Goal: Browse casually

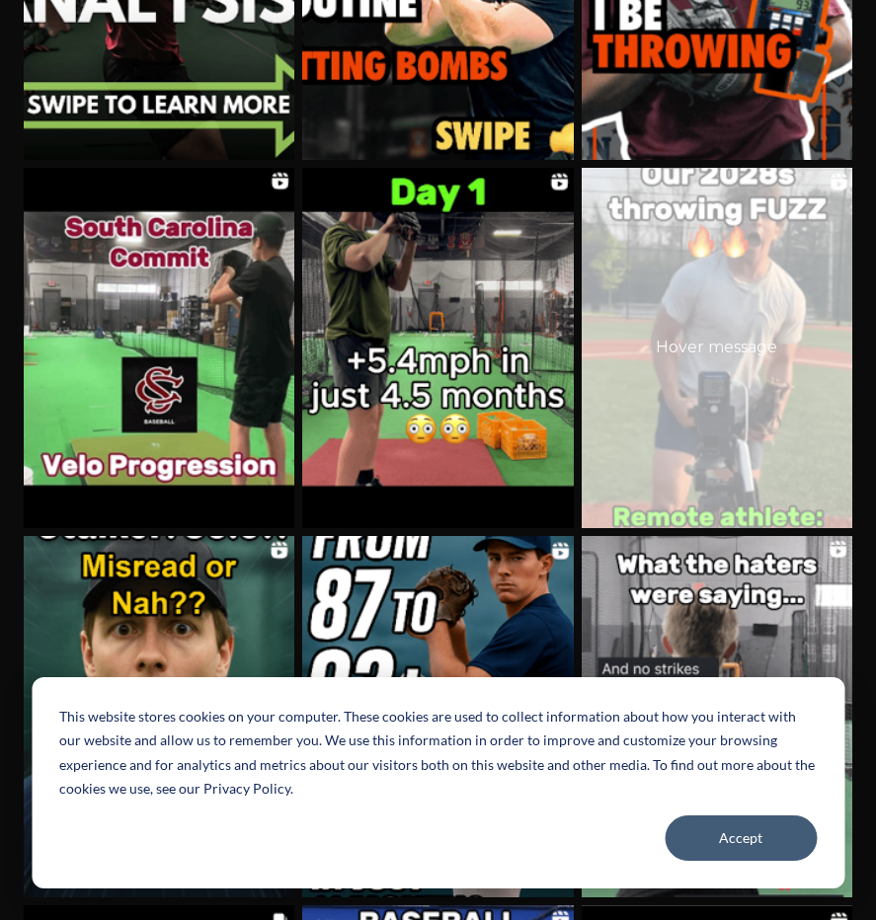
scroll to position [423, 0]
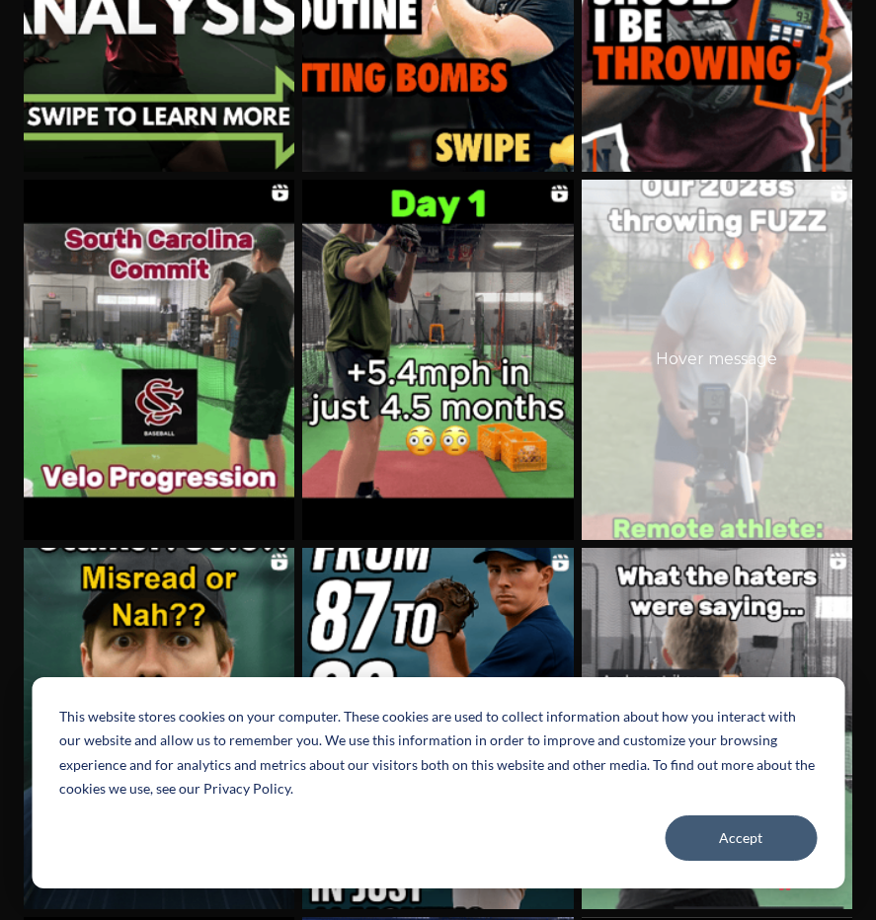
click at [728, 289] on div "Hover message" at bounding box center [717, 360] width 271 height 361
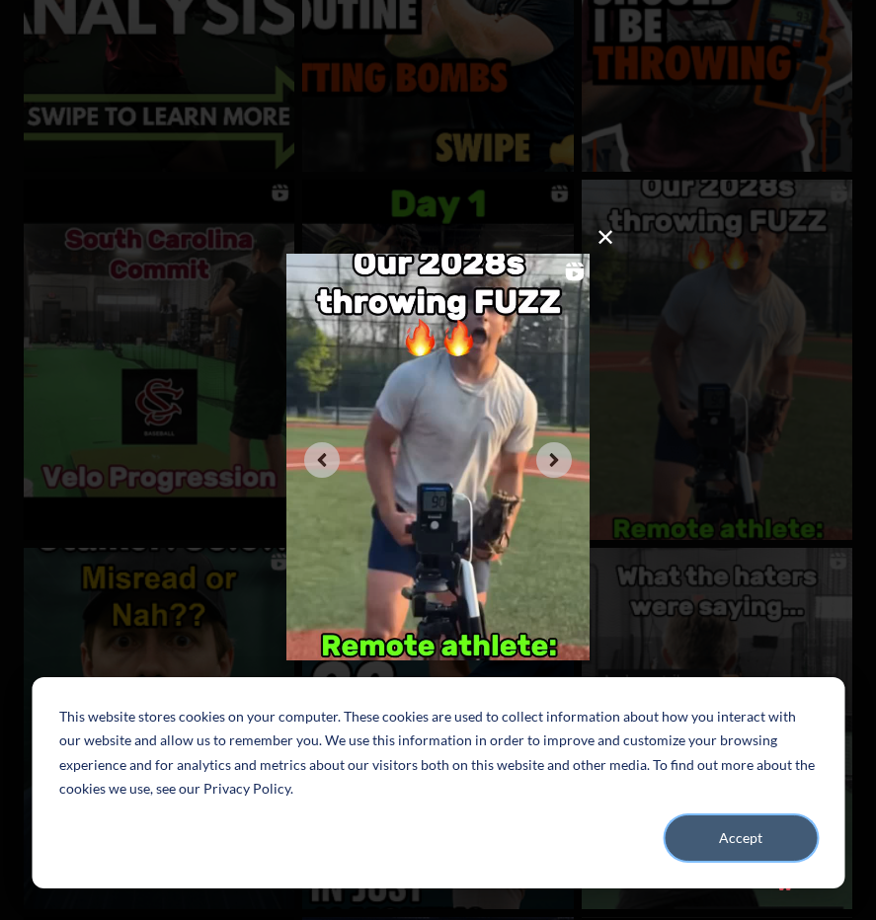
click at [725, 838] on button "Accept" at bounding box center [741, 838] width 152 height 45
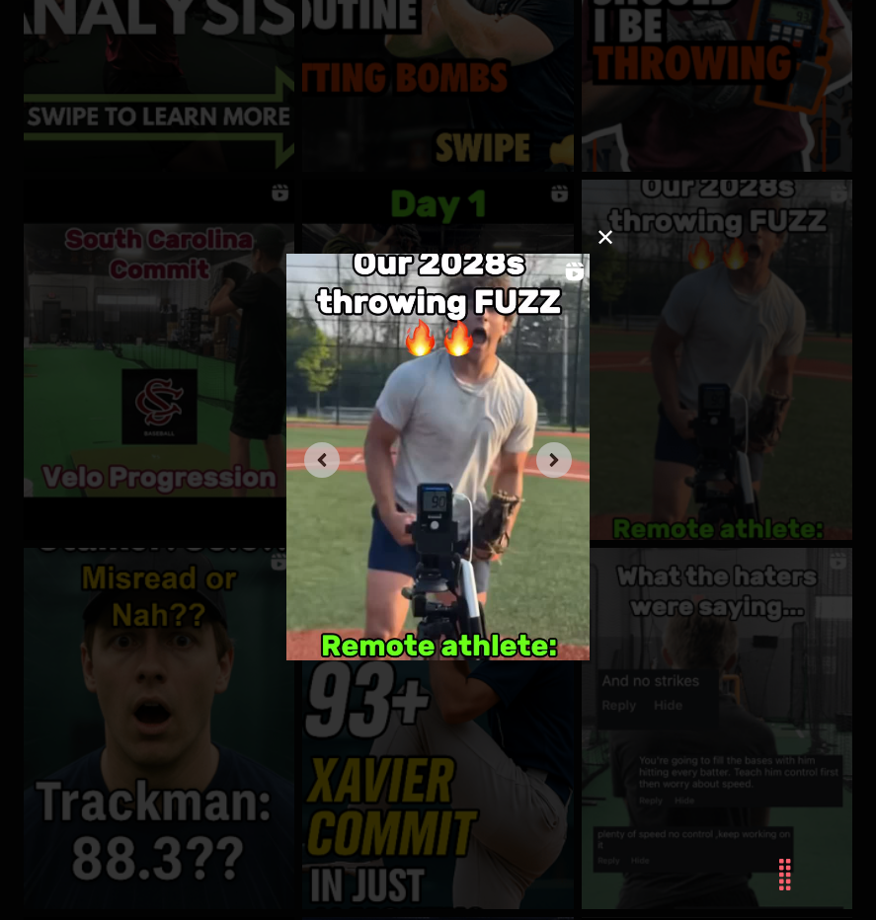
click at [417, 487] on img at bounding box center [437, 457] width 303 height 407
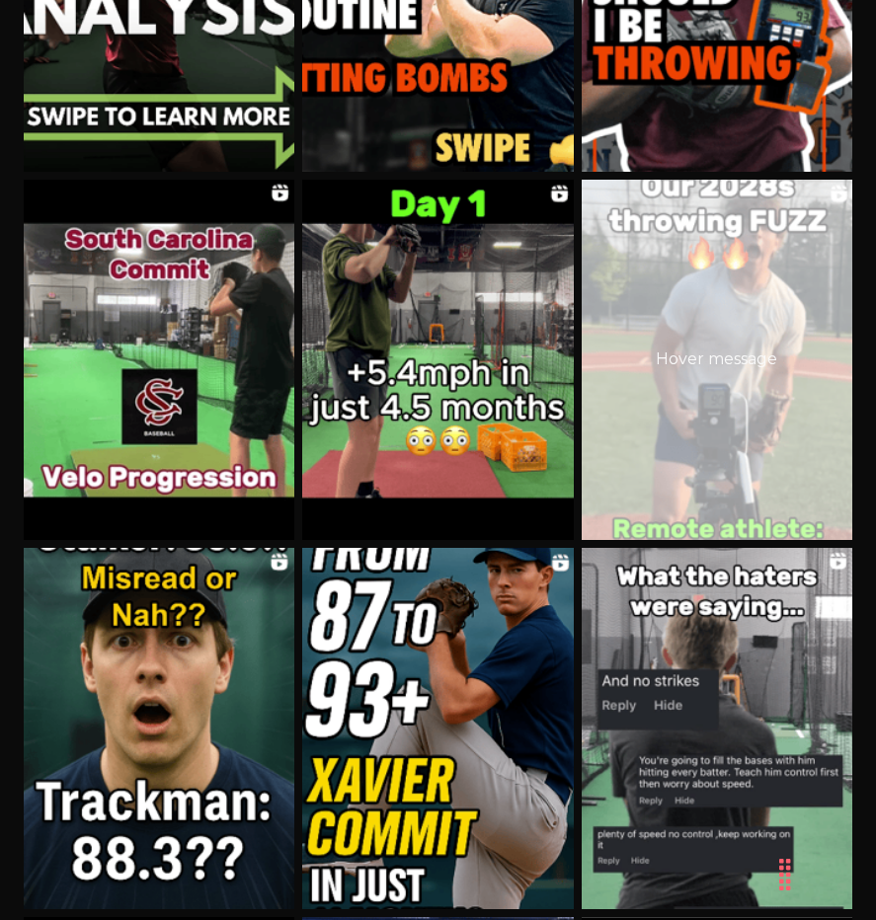
click at [672, 379] on div "Hover message" at bounding box center [717, 360] width 271 height 361
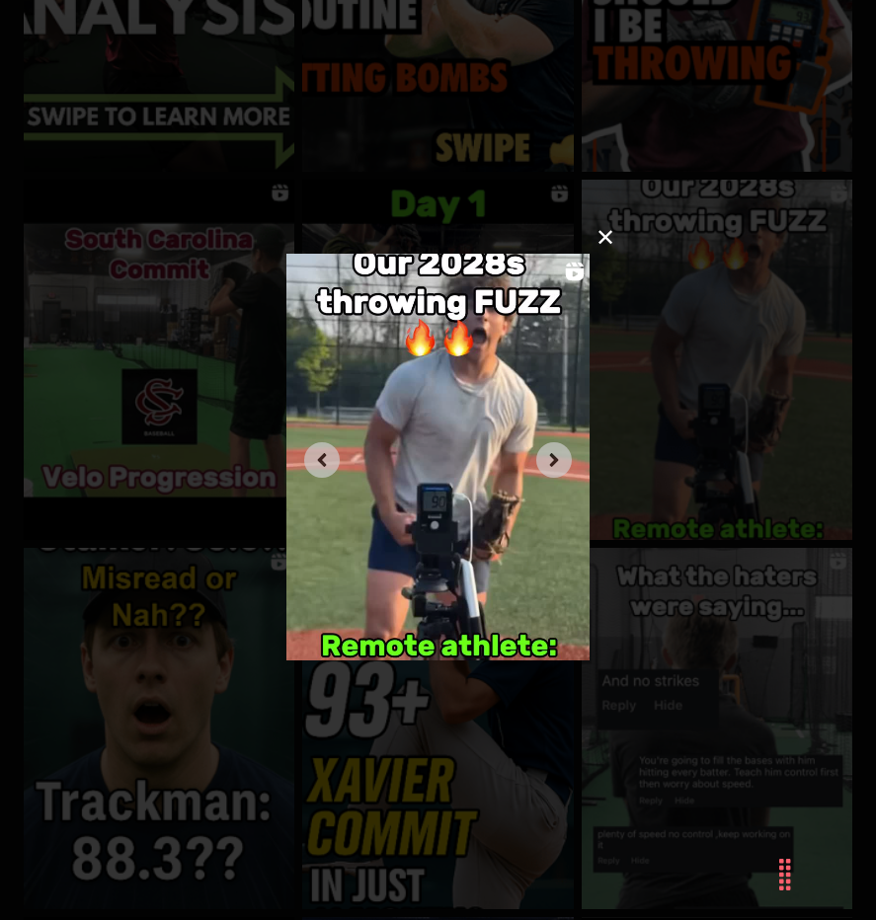
click at [539, 487] on img at bounding box center [437, 457] width 303 height 407
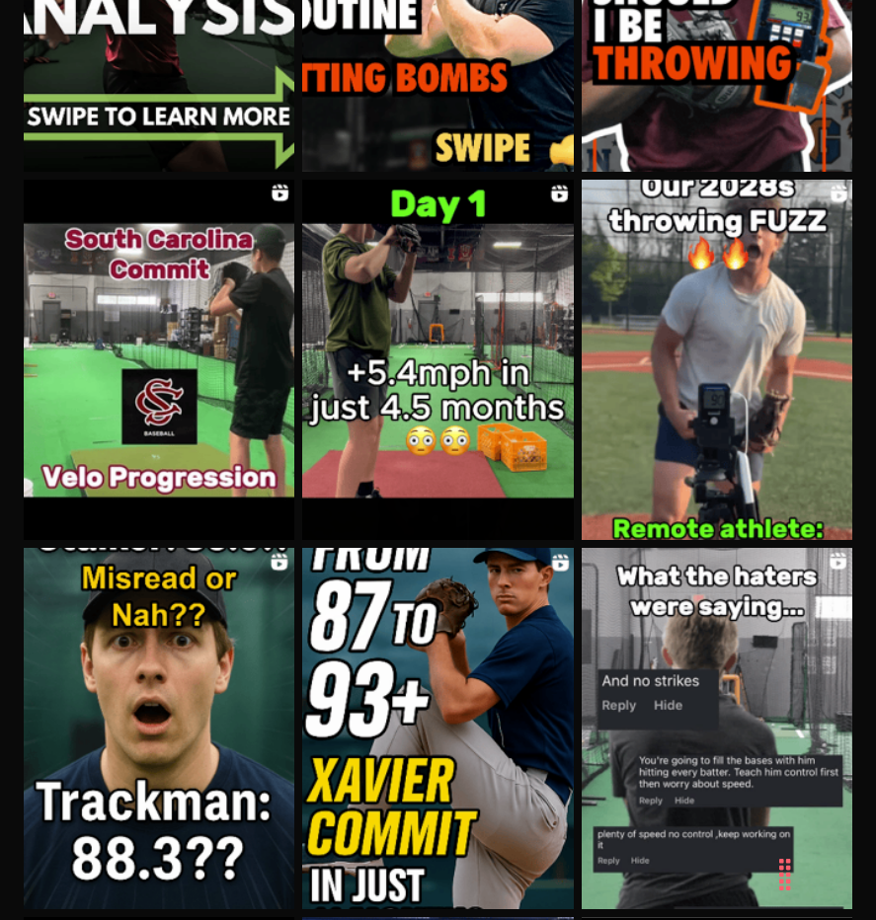
click at [556, 462] on button "Next image" at bounding box center [542, 460] width 32 height 32
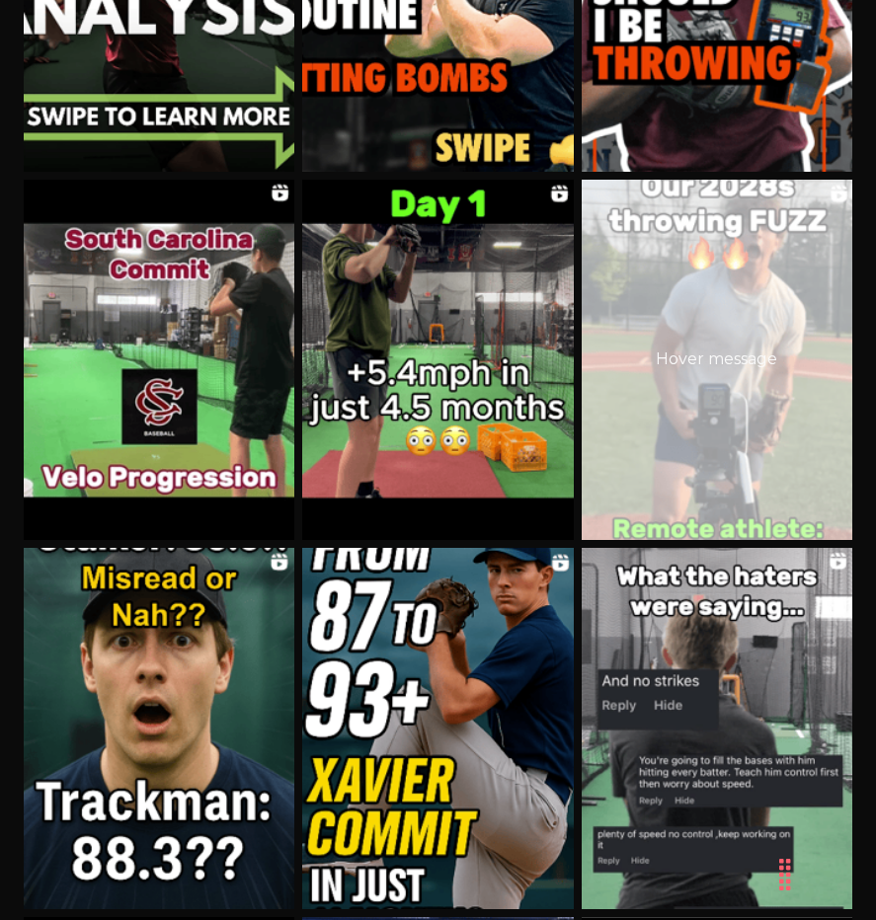
click at [669, 409] on div "Hover message" at bounding box center [717, 360] width 271 height 361
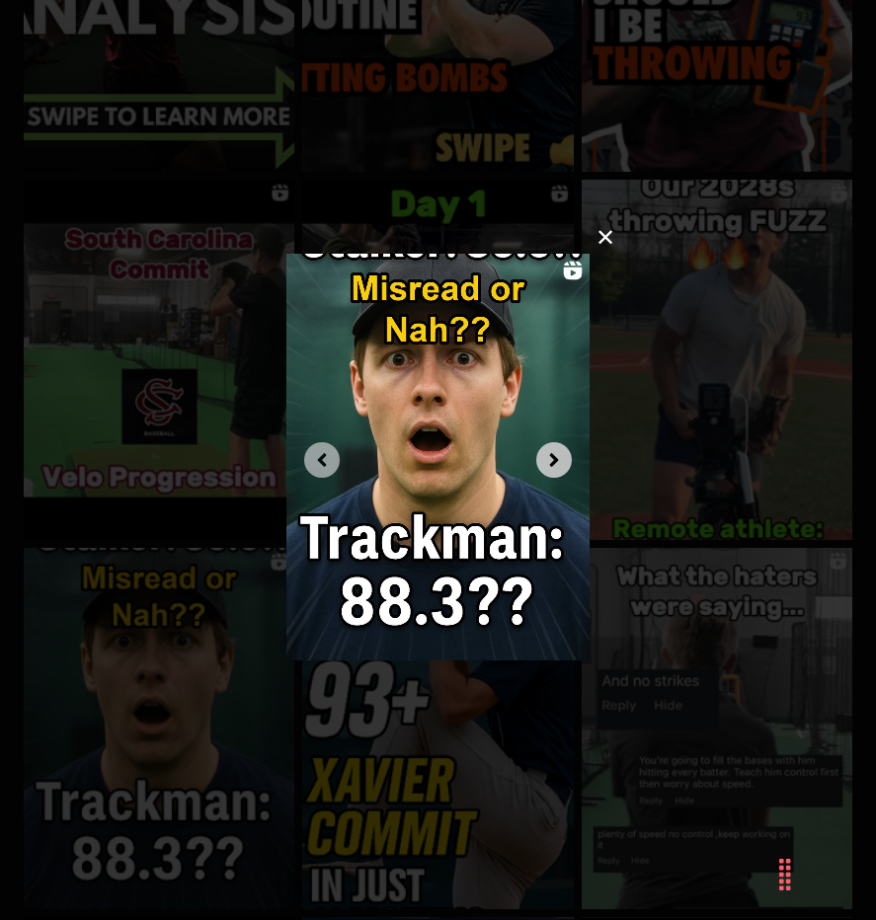
click at [553, 461] on icon "Next image" at bounding box center [554, 460] width 9 height 14
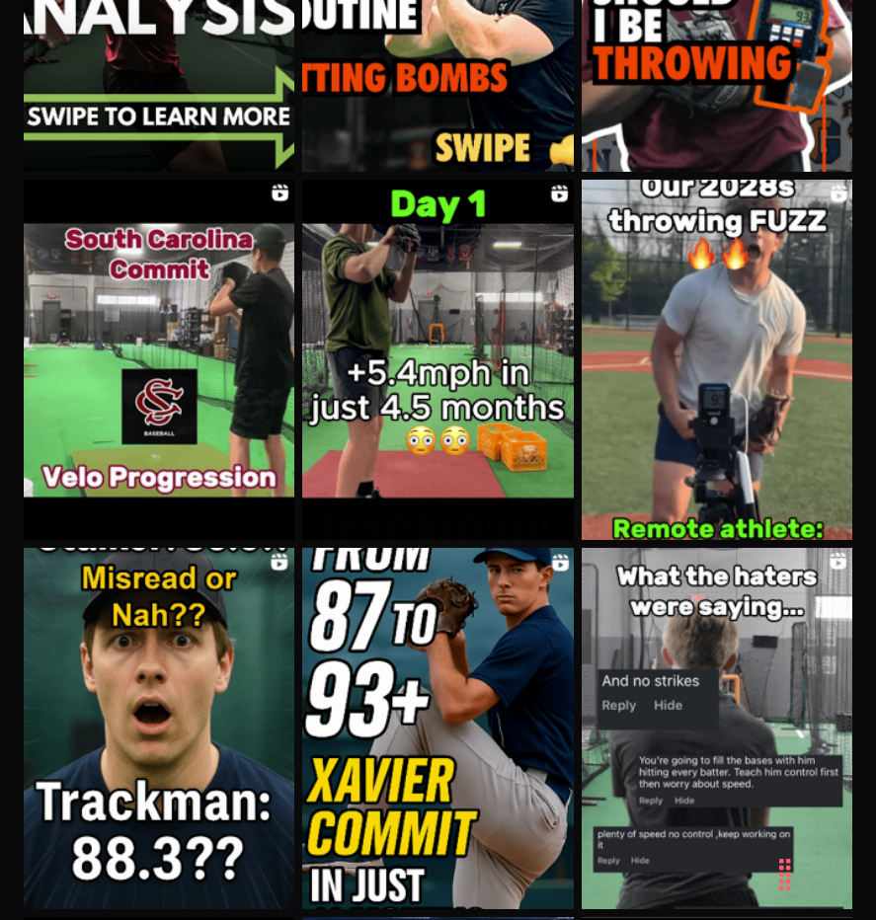
click at [553, 461] on button "Next image" at bounding box center [542, 460] width 32 height 32
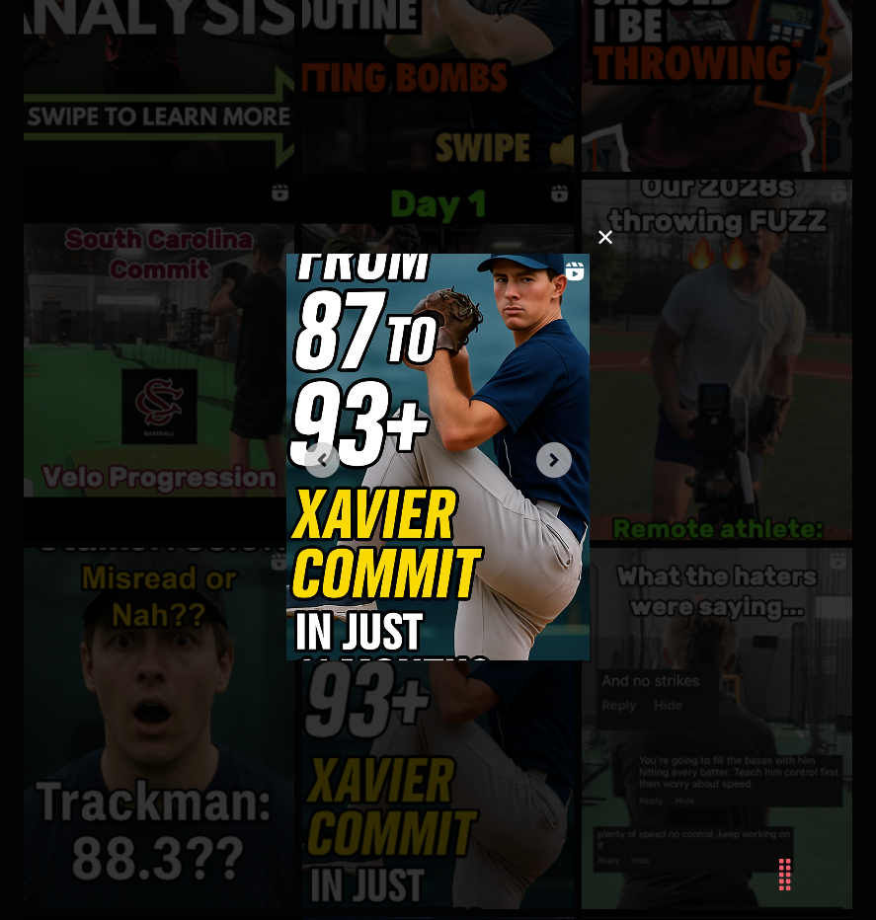
click at [443, 393] on img at bounding box center [437, 457] width 303 height 407
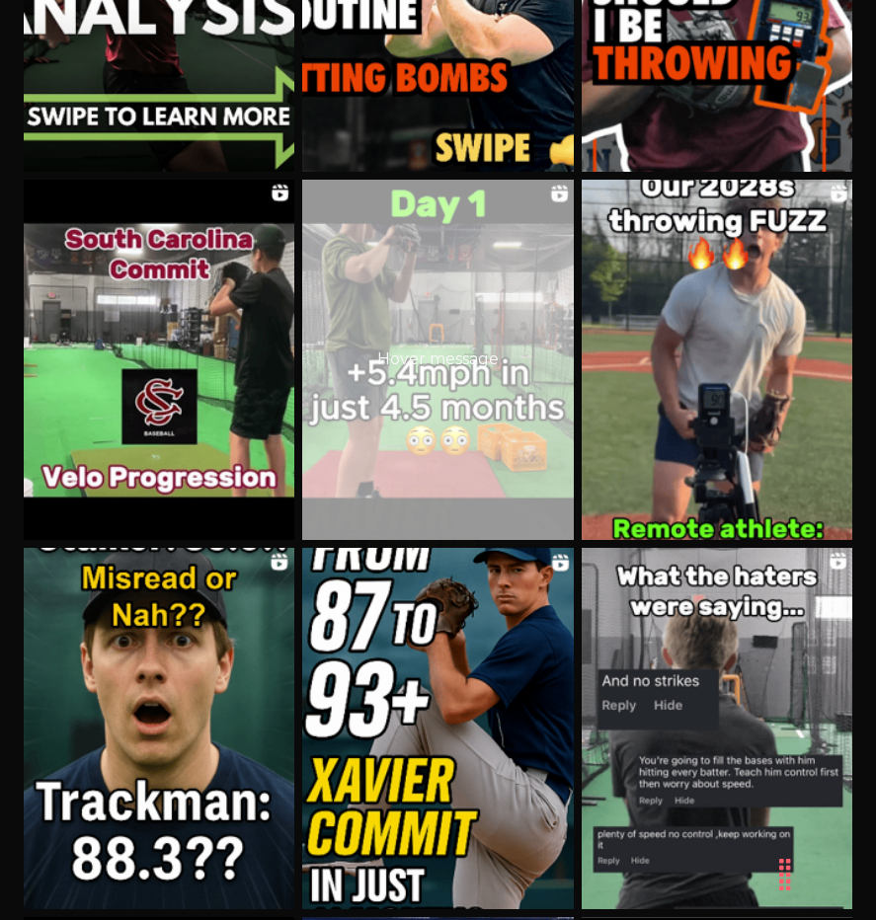
click at [450, 318] on div "Hover message" at bounding box center [437, 360] width 271 height 361
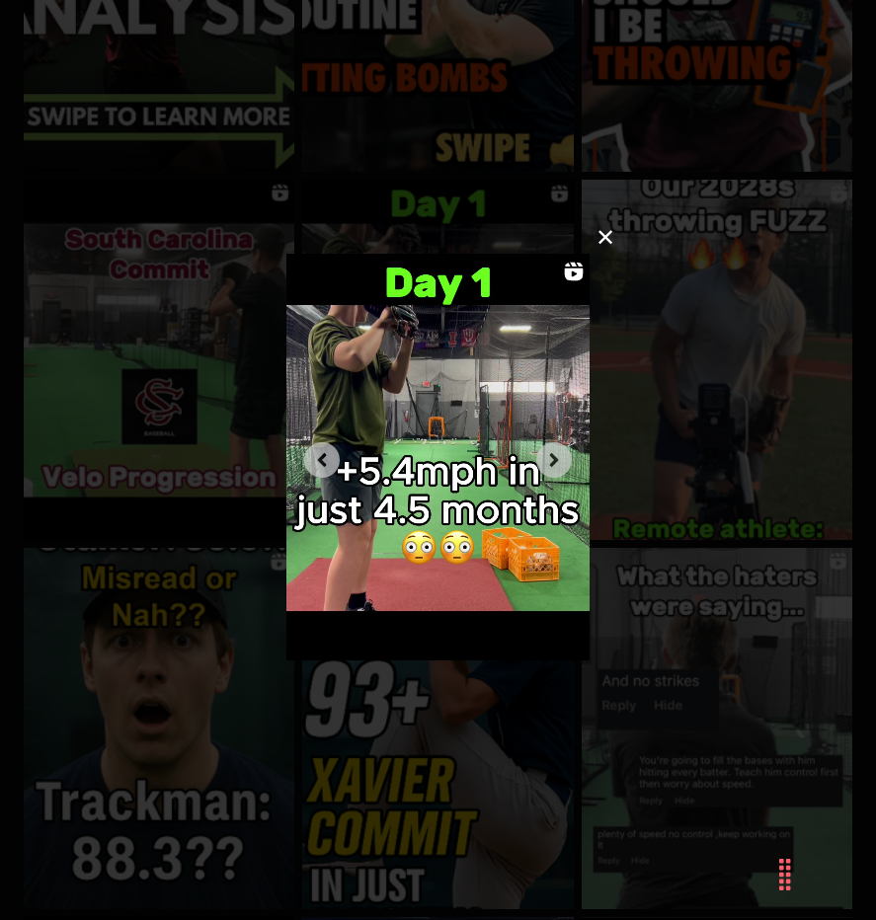
click at [424, 302] on img at bounding box center [437, 457] width 303 height 407
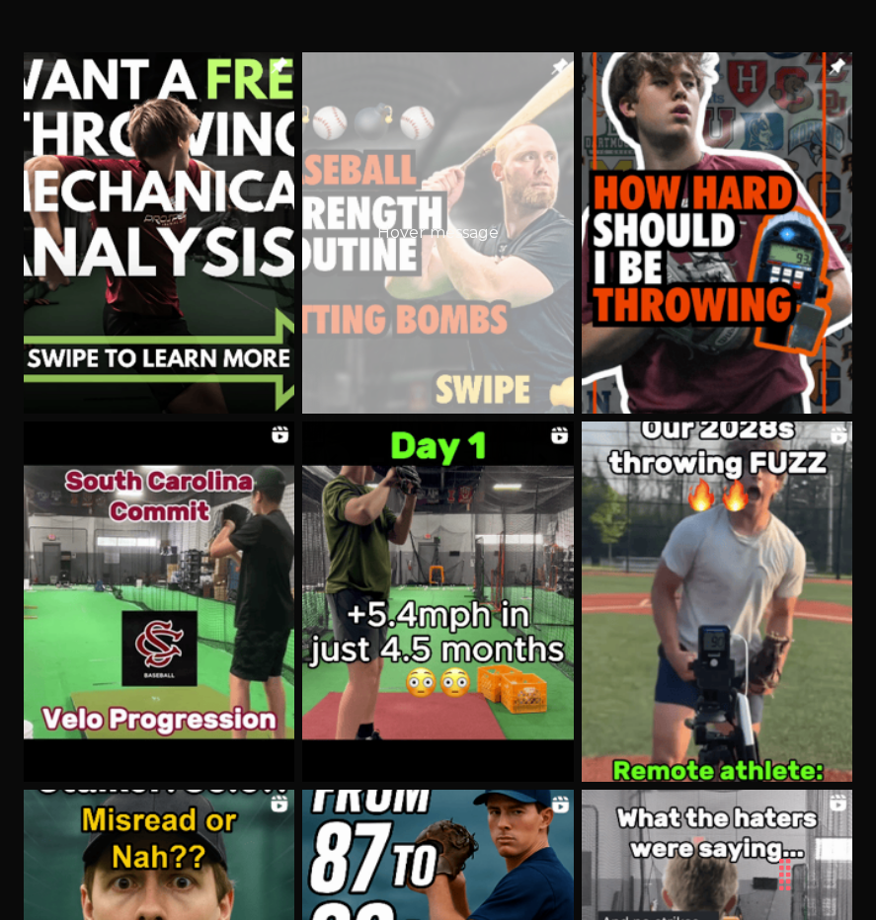
scroll to position [0, 0]
